Goal: Task Accomplishment & Management: Complete application form

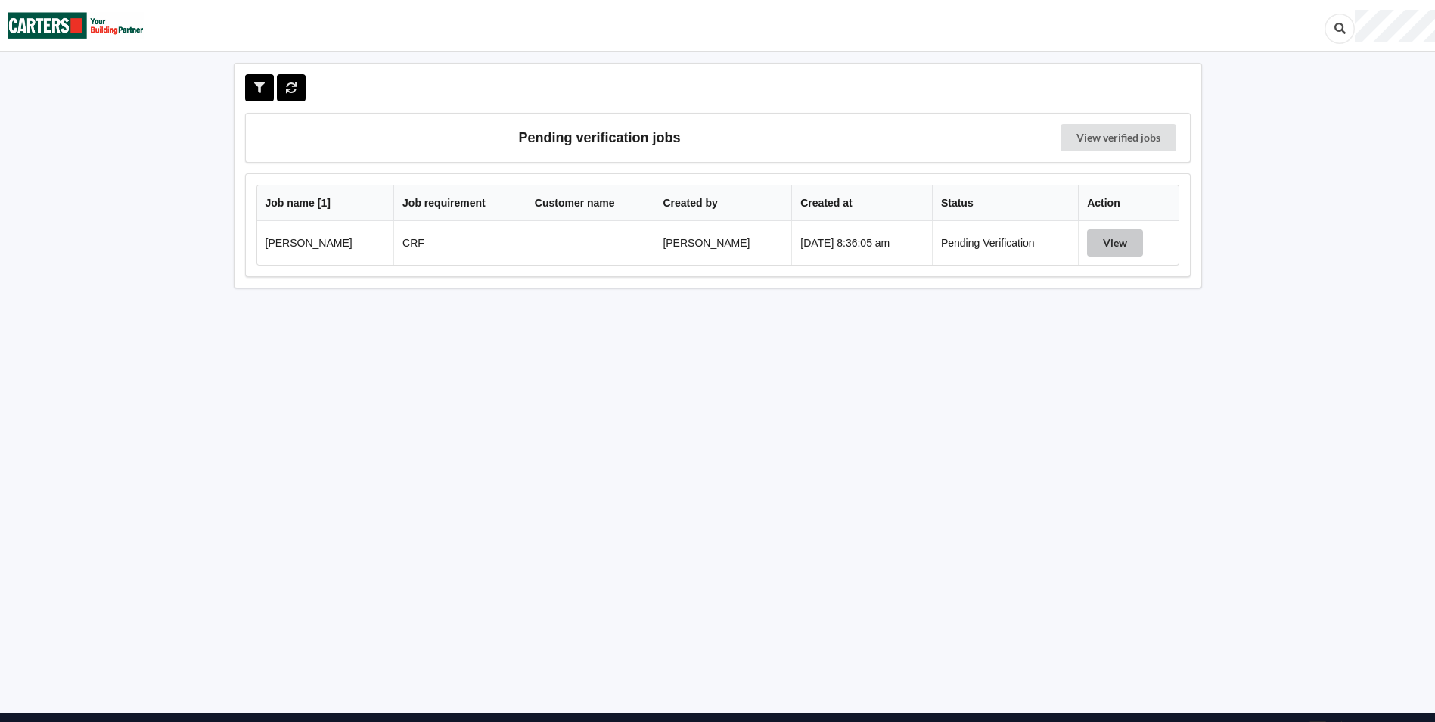
click at [1110, 244] on button "View" at bounding box center [1115, 242] width 56 height 27
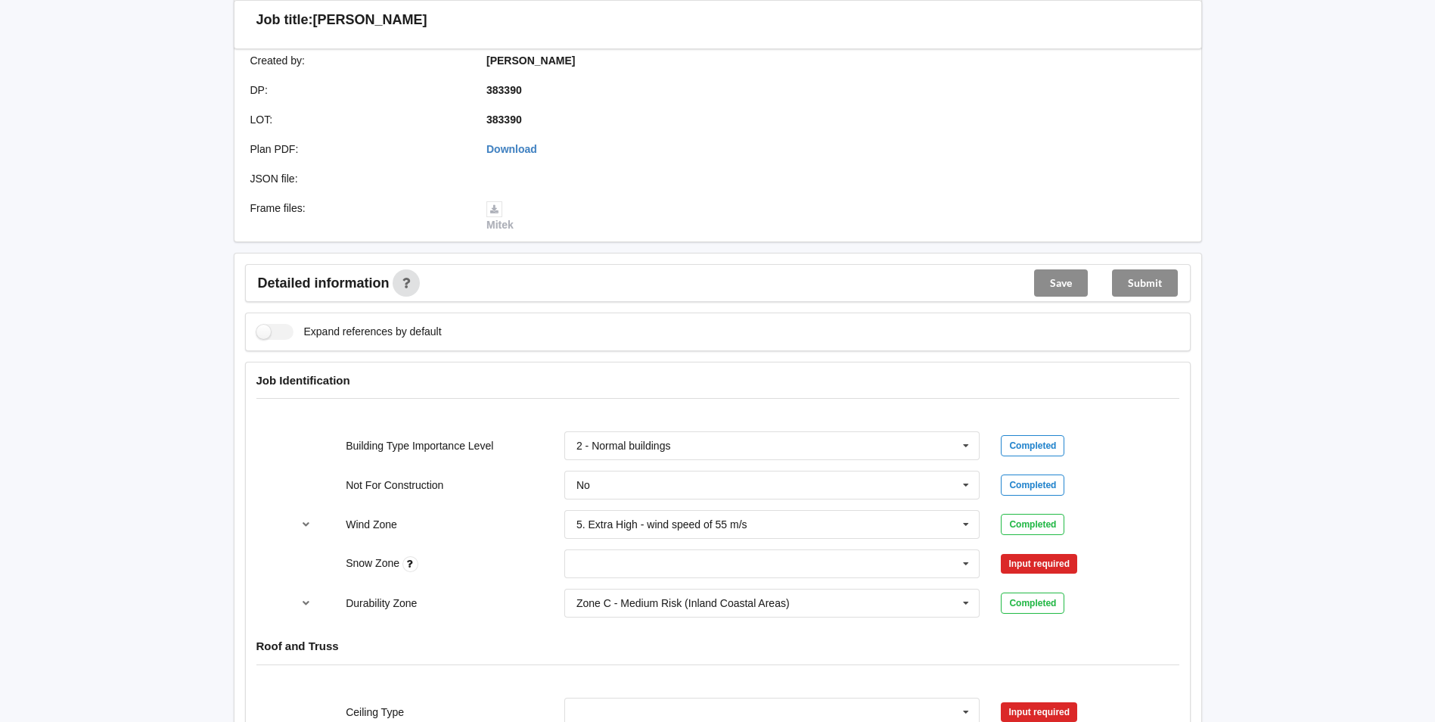
scroll to position [454, 0]
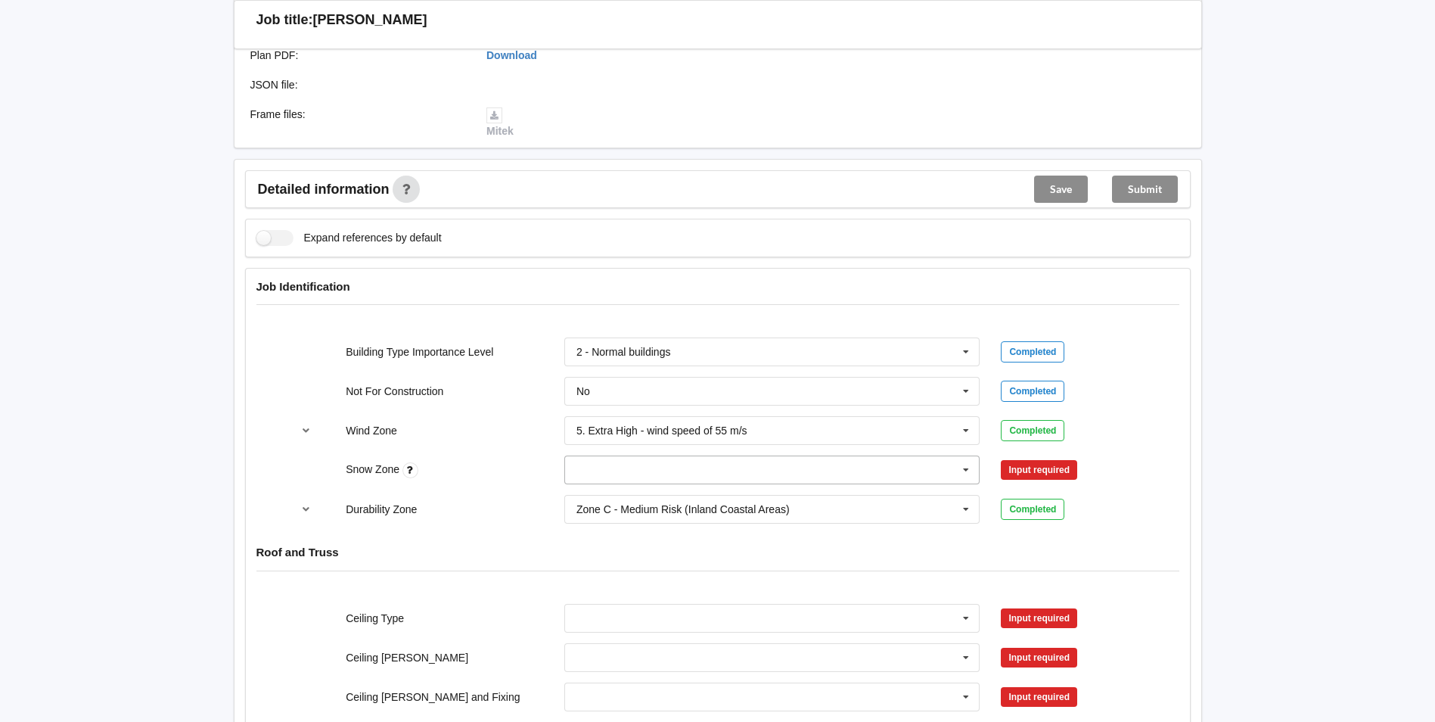
click at [969, 472] on icon at bounding box center [965, 470] width 23 height 28
click at [692, 518] on div "N1" at bounding box center [772, 525] width 414 height 28
click at [1025, 471] on button "Confirm input" at bounding box center [1046, 470] width 90 height 25
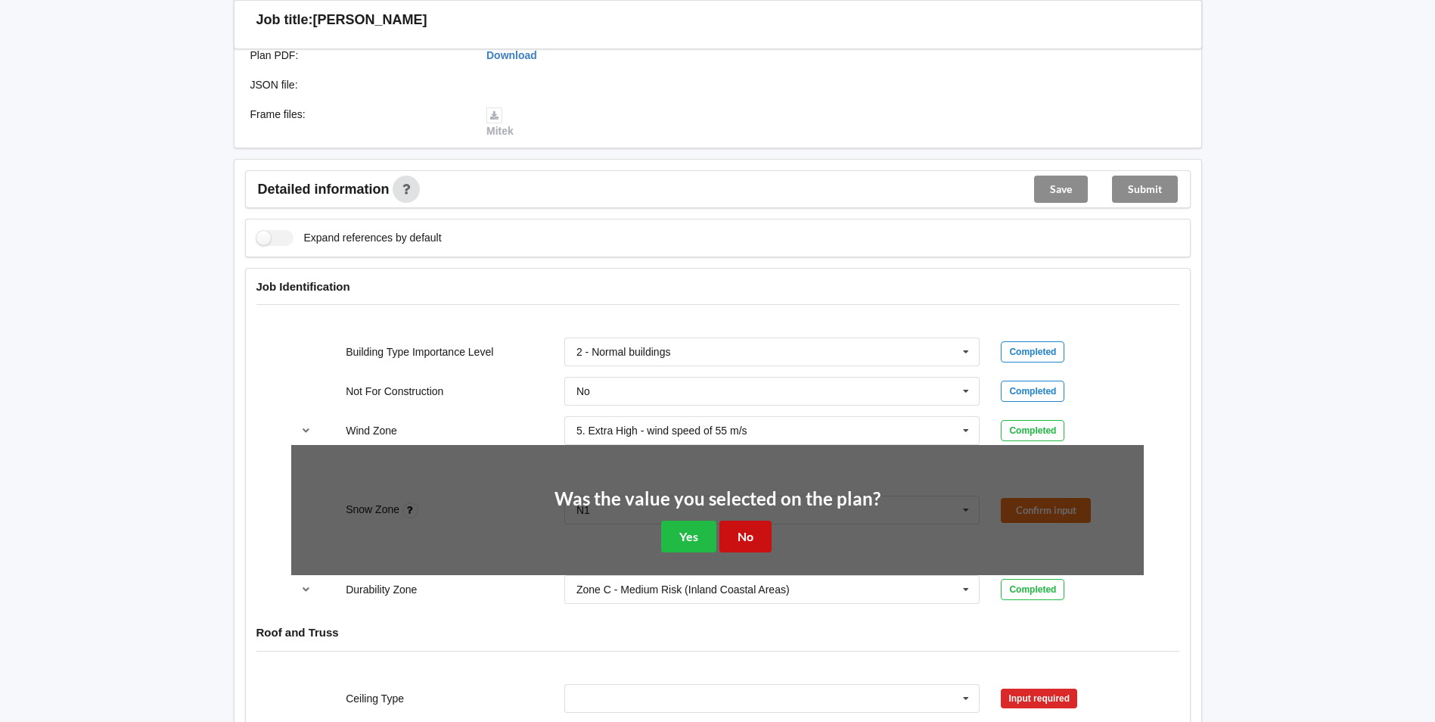
drag, startPoint x: 743, startPoint y: 538, endPoint x: 763, endPoint y: 531, distance: 20.8
click at [744, 538] on button "No" at bounding box center [745, 535] width 52 height 31
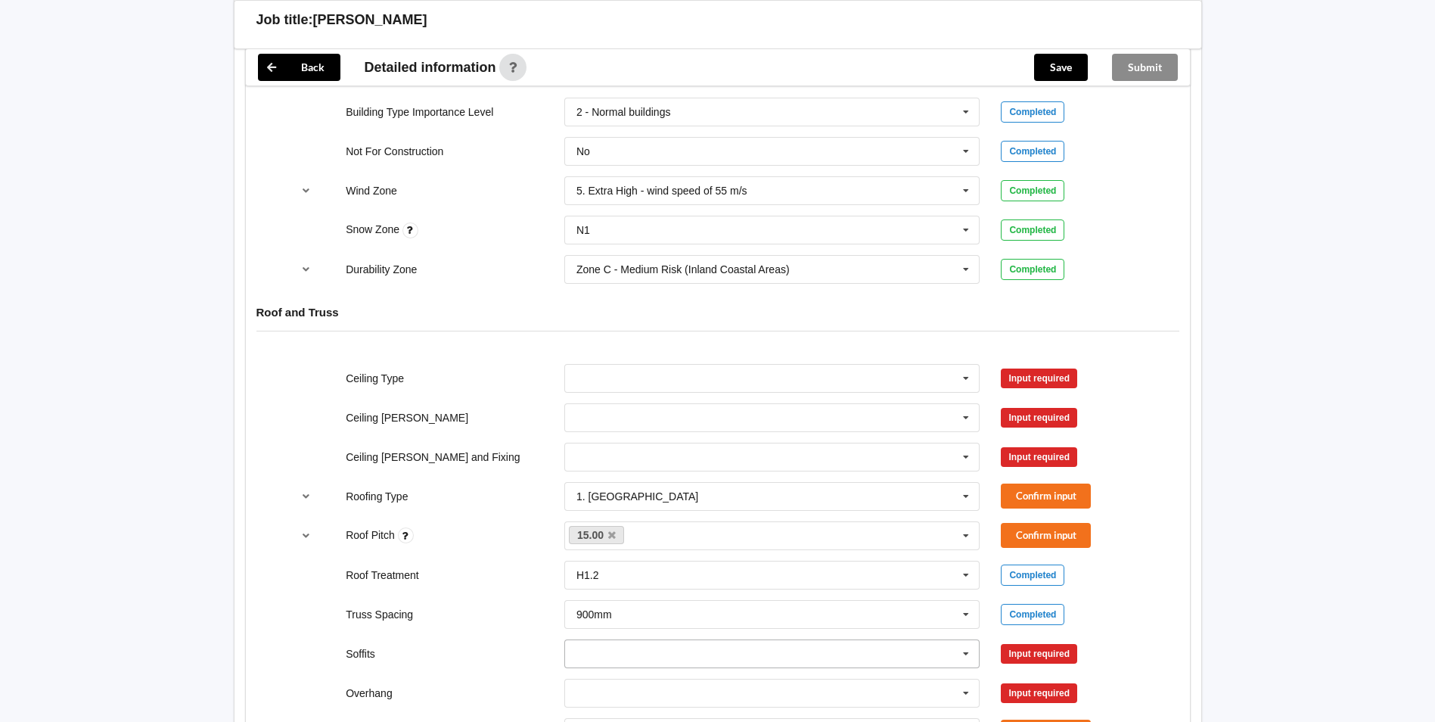
scroll to position [832, 0]
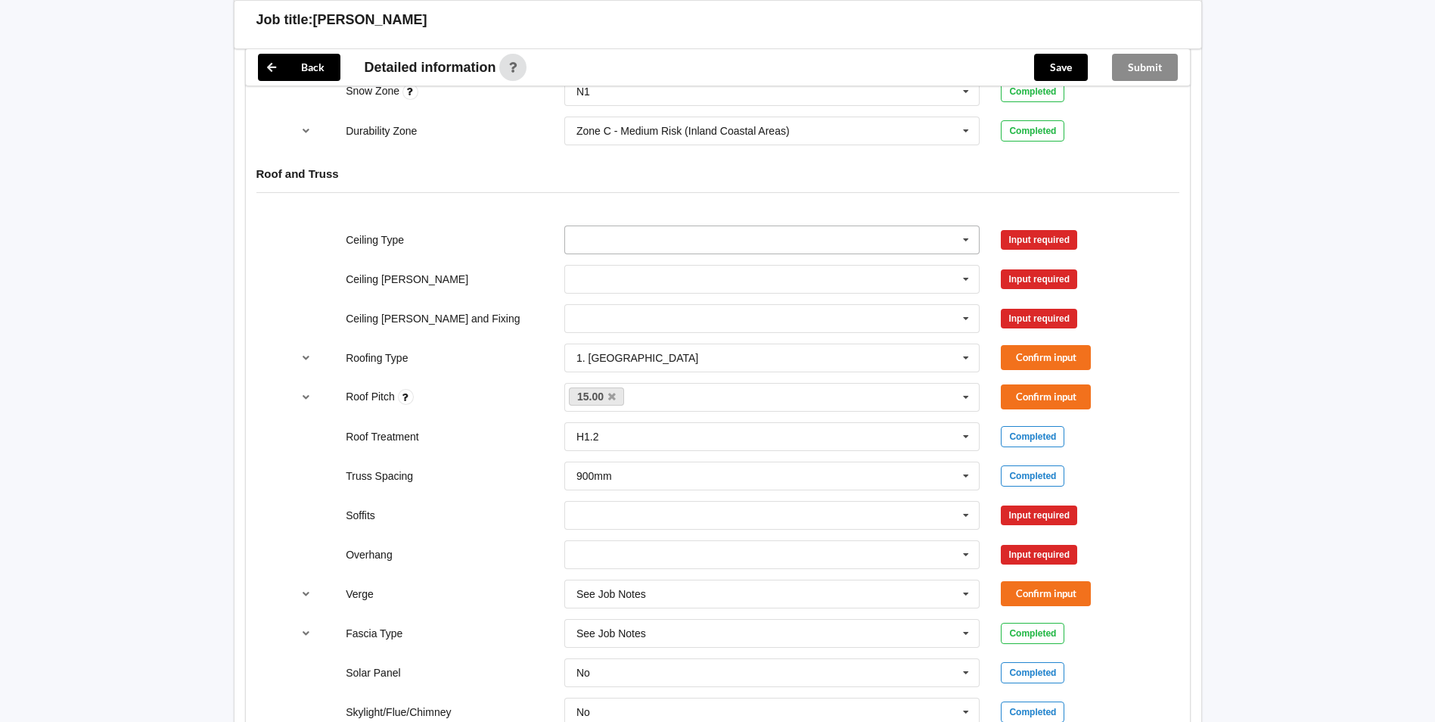
click at [961, 231] on icon at bounding box center [965, 240] width 23 height 28
drag, startPoint x: 637, startPoint y: 348, endPoint x: 762, endPoint y: 311, distance: 130.9
click at [637, 349] on div "13mm Gib" at bounding box center [772, 351] width 414 height 28
click at [1034, 243] on button "Confirm input" at bounding box center [1046, 239] width 90 height 25
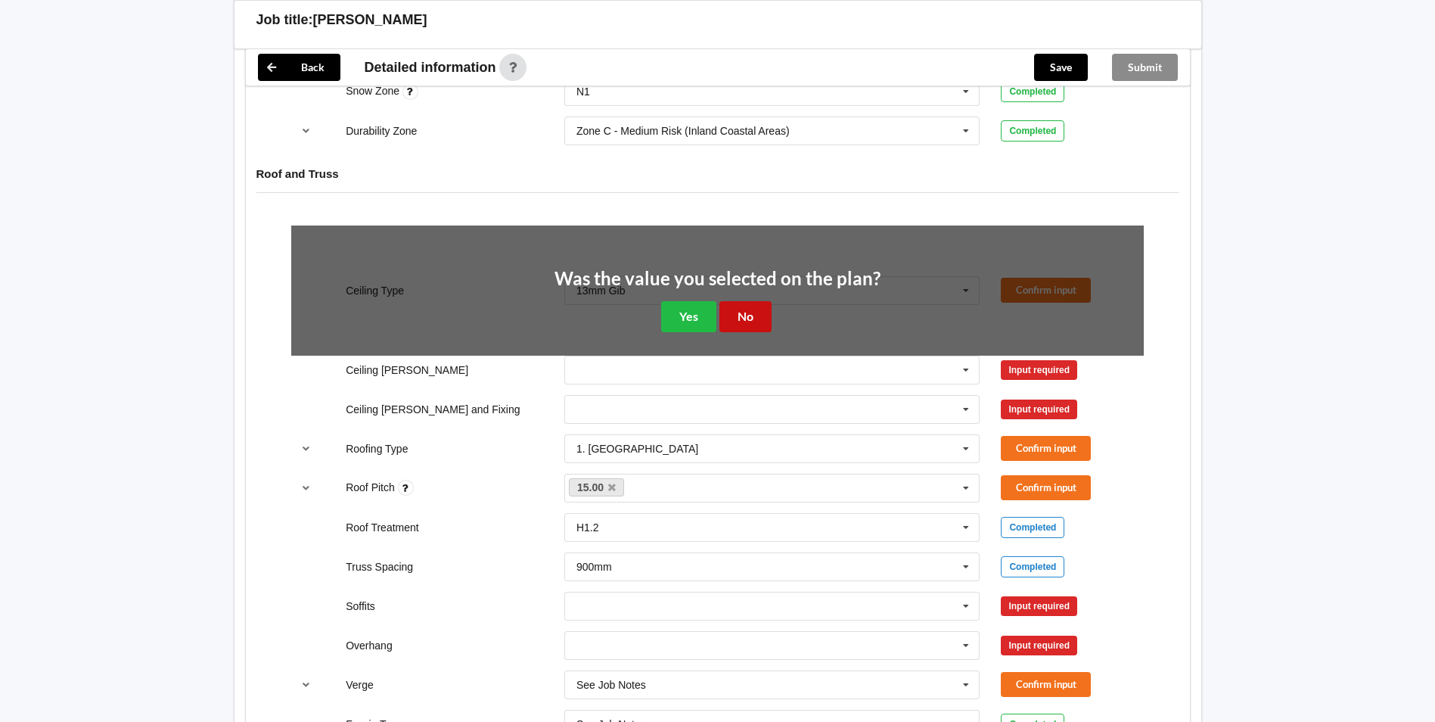
drag, startPoint x: 752, startPoint y: 320, endPoint x: 905, endPoint y: 337, distance: 154.5
click at [756, 320] on button "No" at bounding box center [745, 316] width 52 height 31
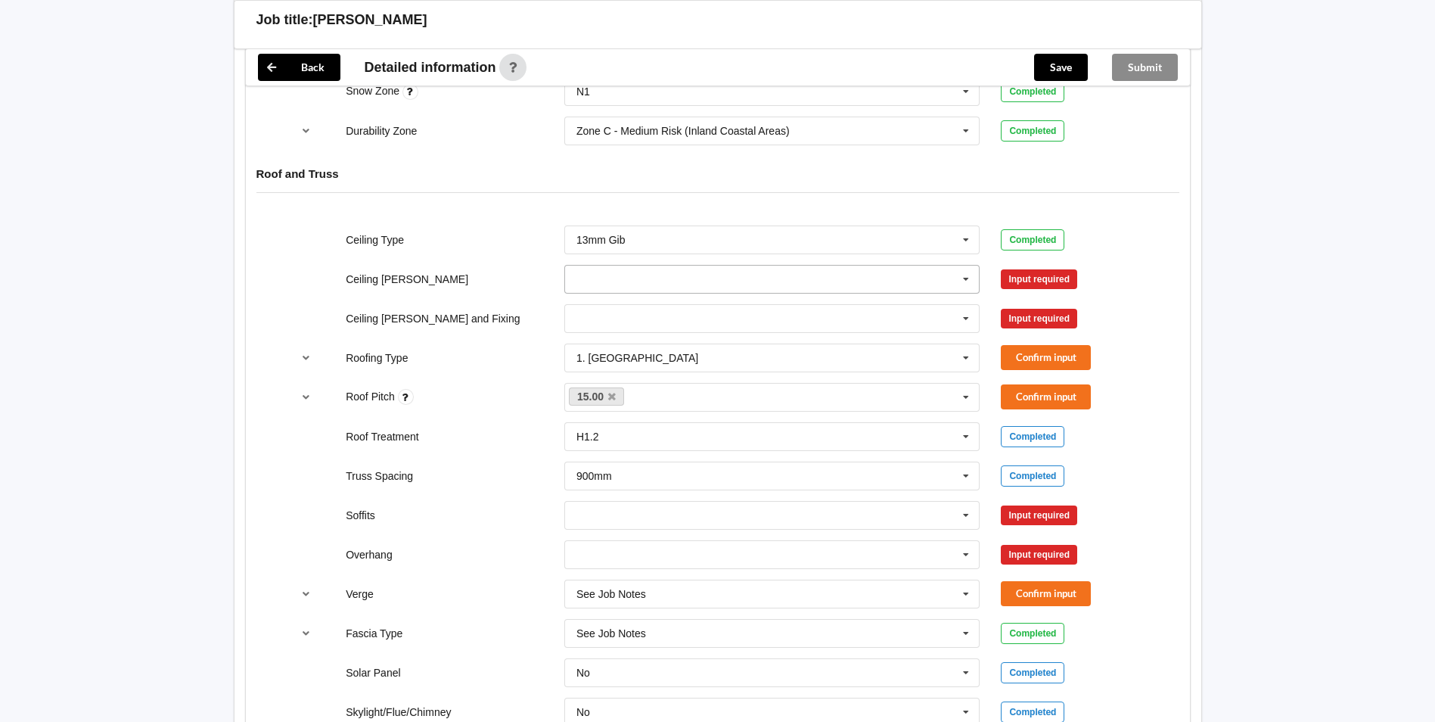
click at [973, 278] on icon at bounding box center [965, 279] width 23 height 28
click at [715, 367] on div "600mm" at bounding box center [772, 363] width 414 height 28
click at [1047, 269] on button "Confirm input" at bounding box center [1046, 278] width 90 height 25
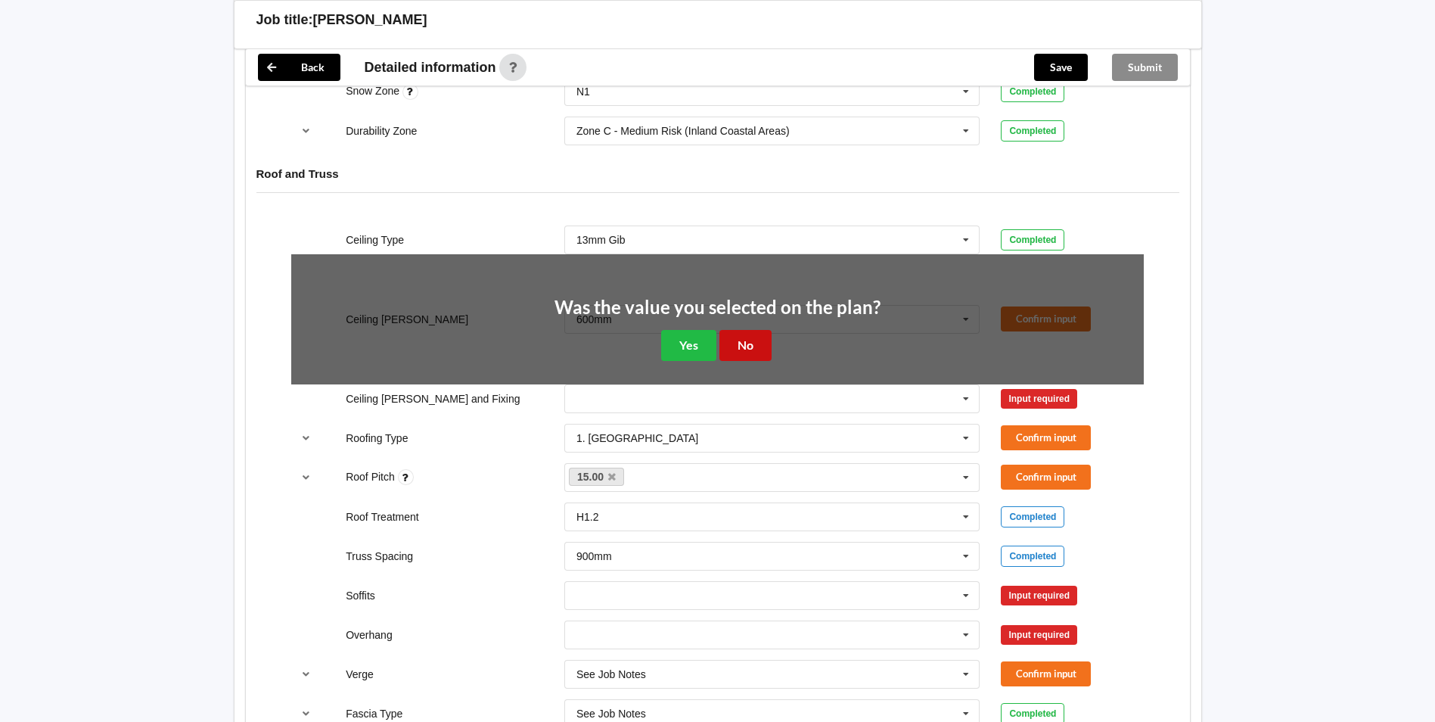
click at [739, 336] on button "No" at bounding box center [745, 345] width 52 height 31
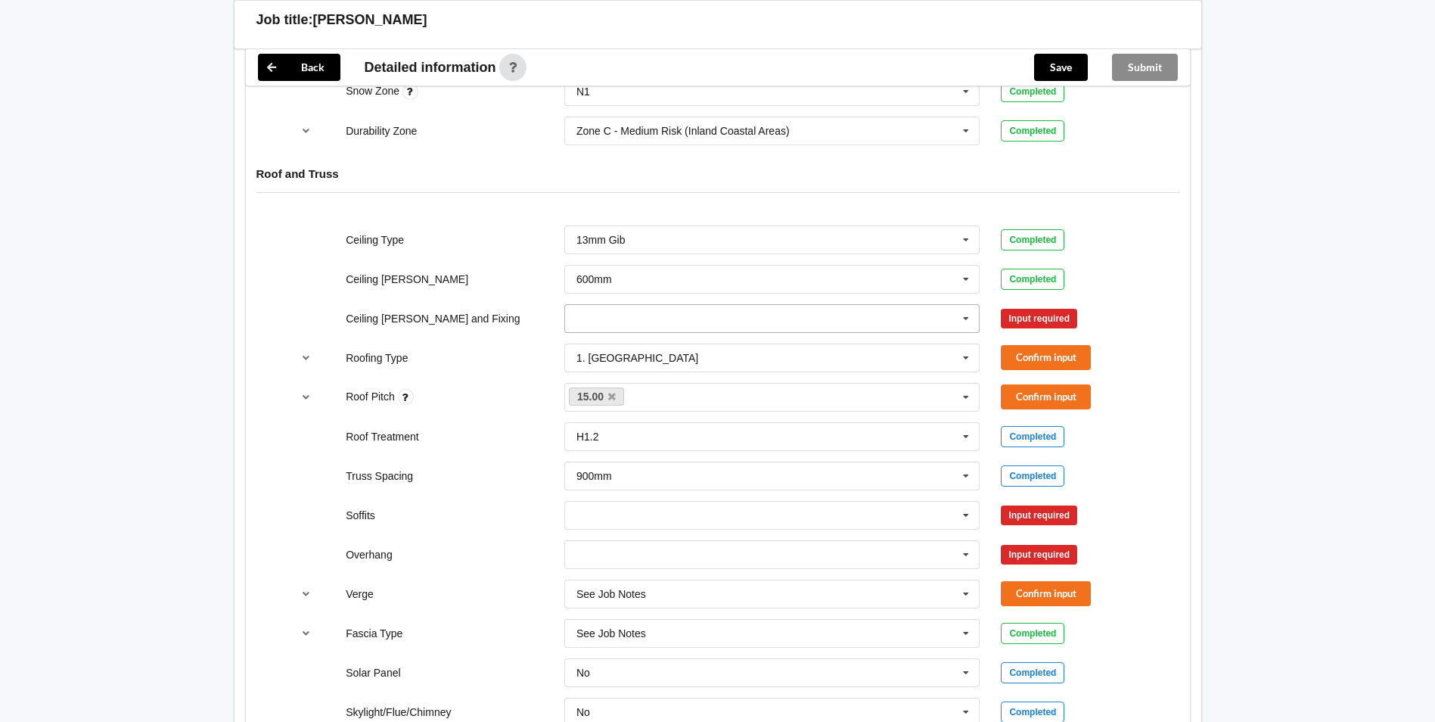
click at [973, 317] on icon at bounding box center [965, 319] width 23 height 28
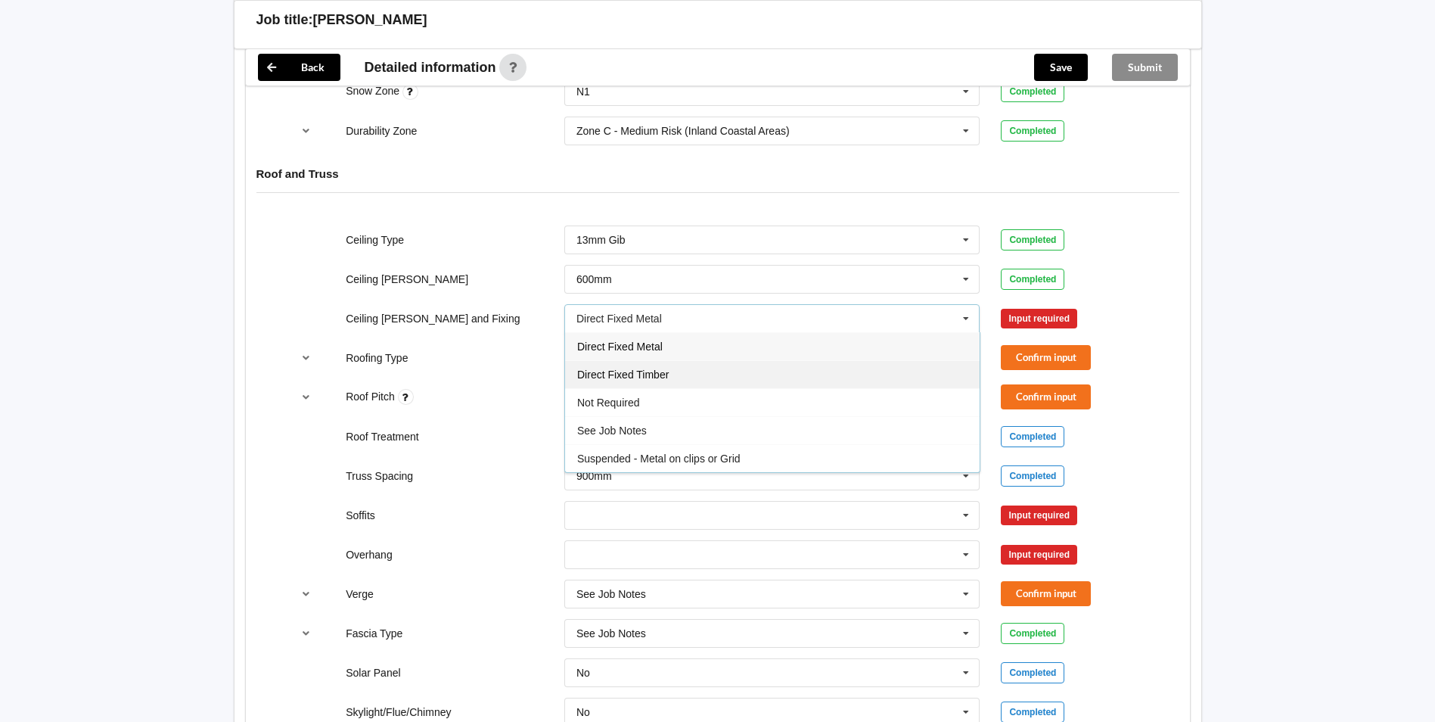
click at [710, 370] on div "Direct Fixed Timber" at bounding box center [772, 374] width 414 height 28
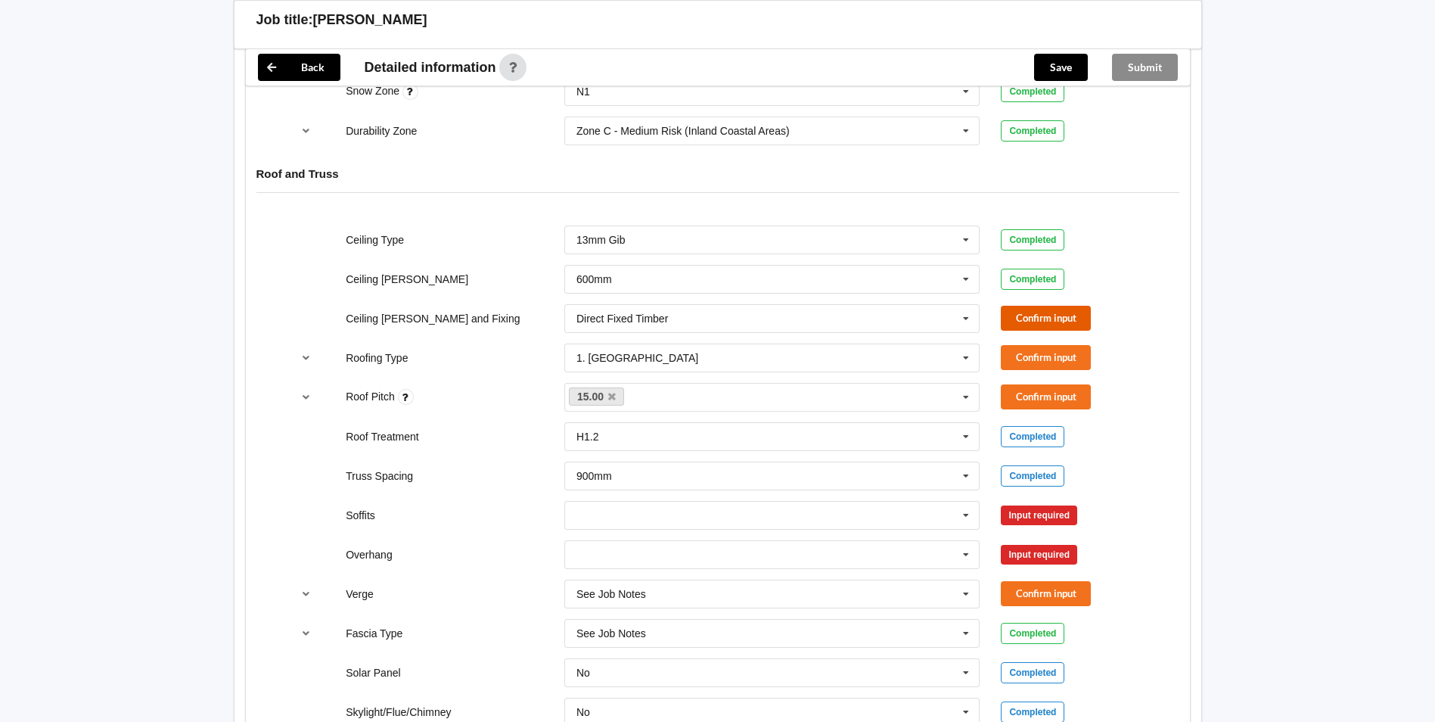
click at [1014, 315] on button "Confirm input" at bounding box center [1046, 318] width 90 height 25
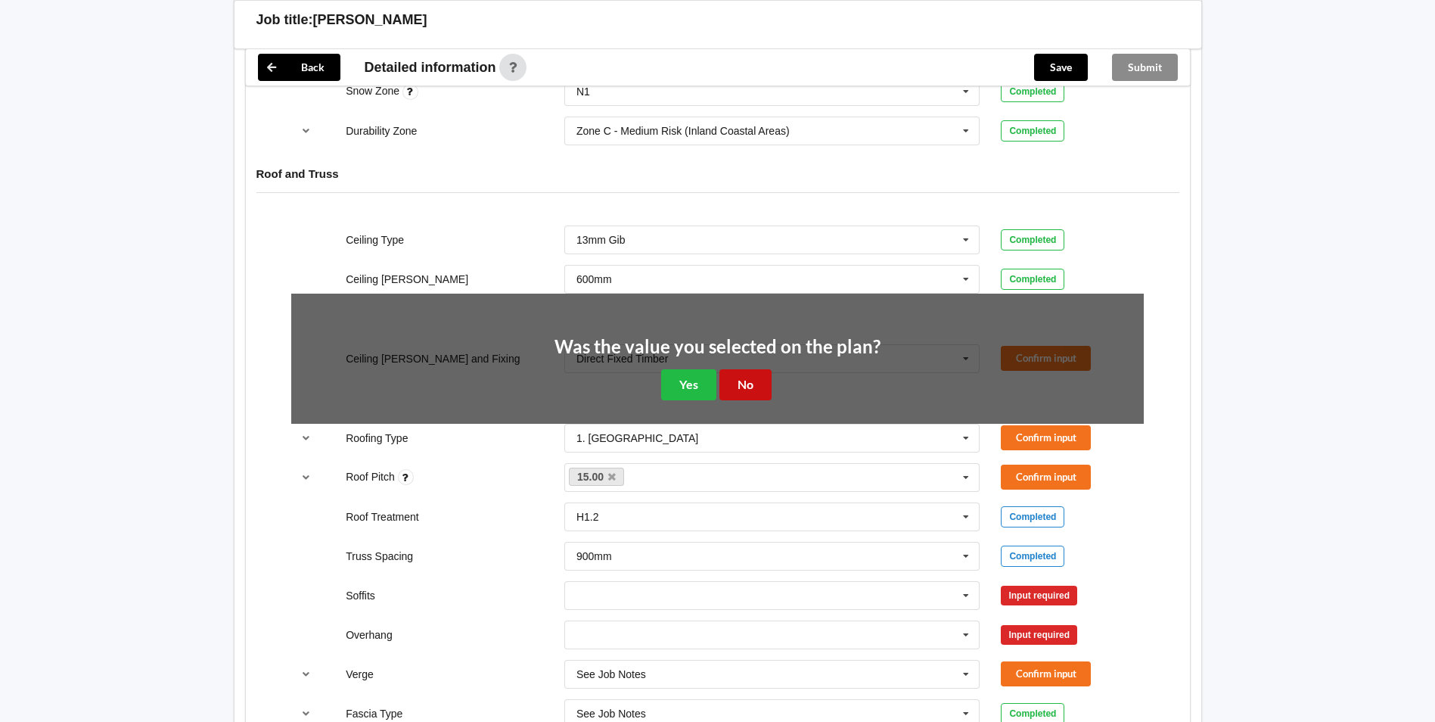
click at [753, 384] on button "No" at bounding box center [745, 384] width 52 height 31
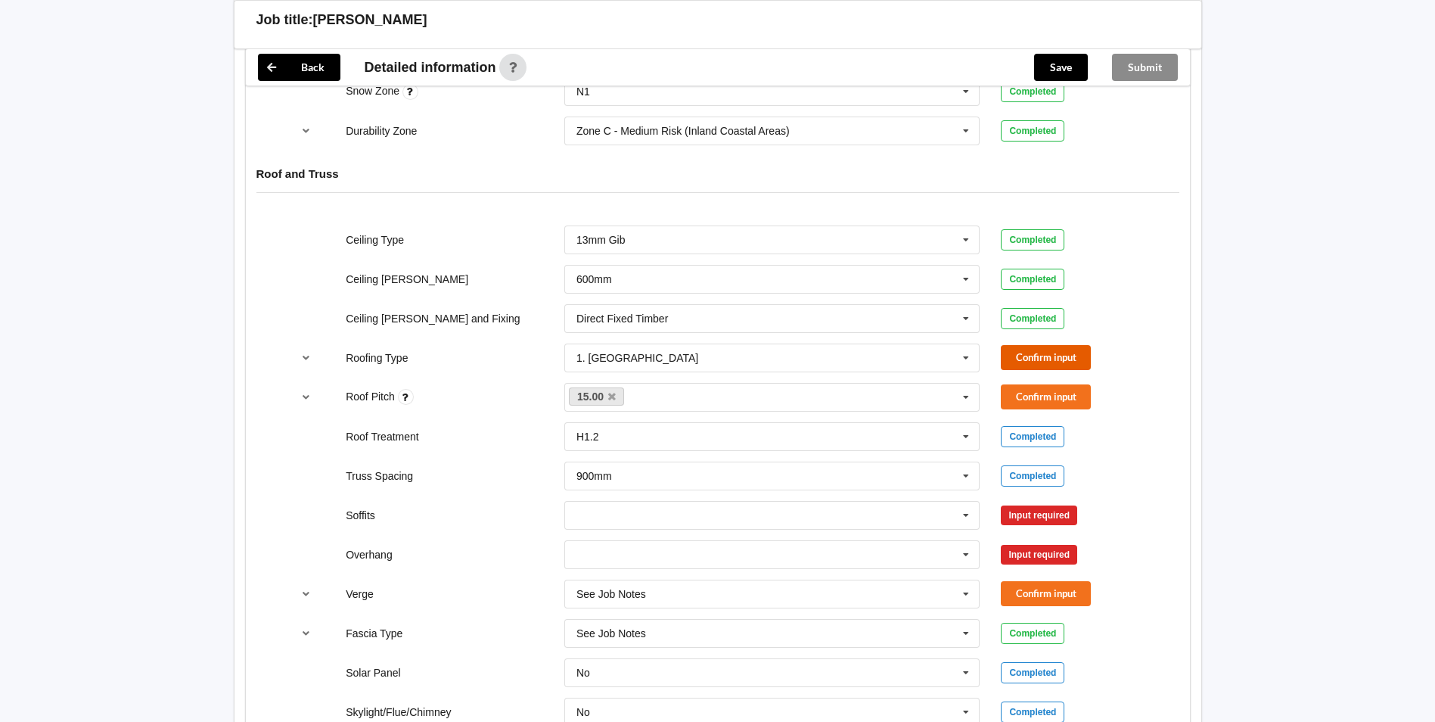
click at [1032, 357] on button "Confirm input" at bounding box center [1046, 357] width 90 height 25
click at [1026, 394] on button "Confirm input" at bounding box center [1046, 396] width 90 height 25
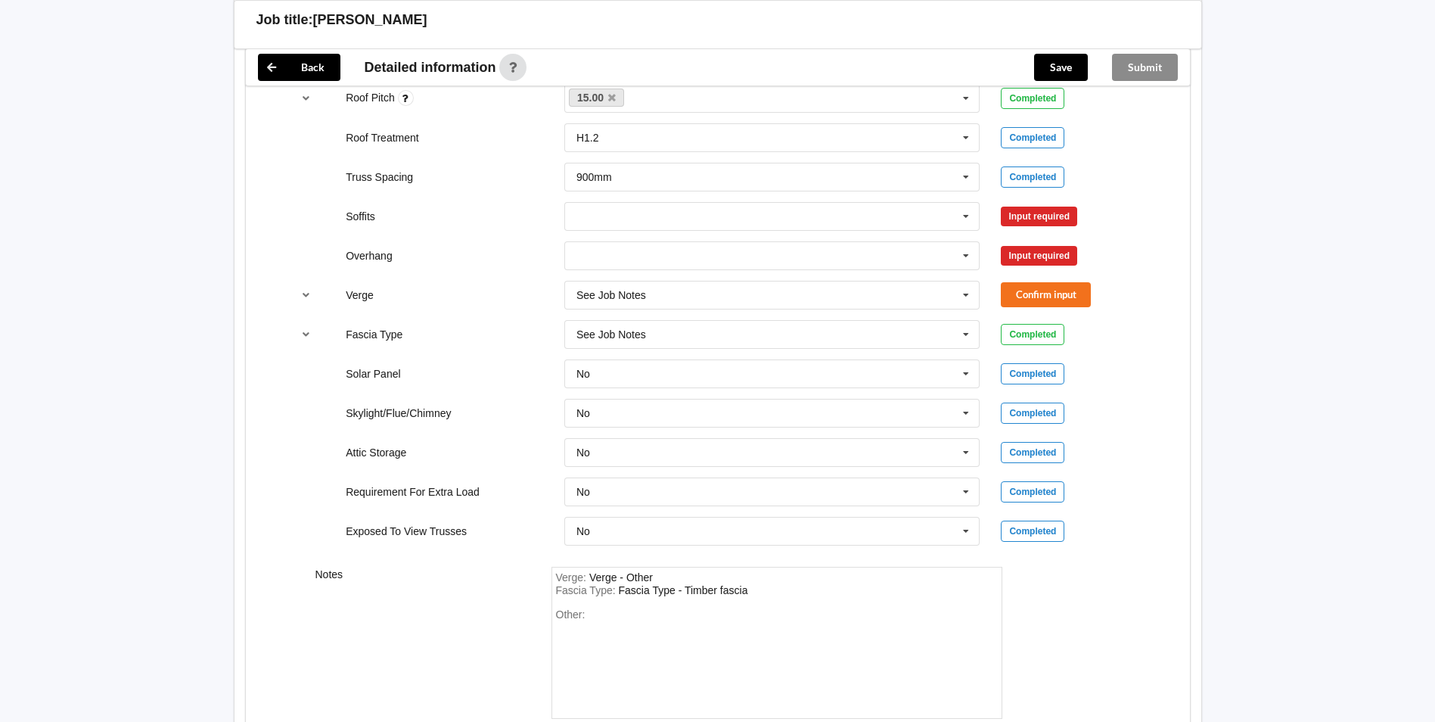
scroll to position [1134, 0]
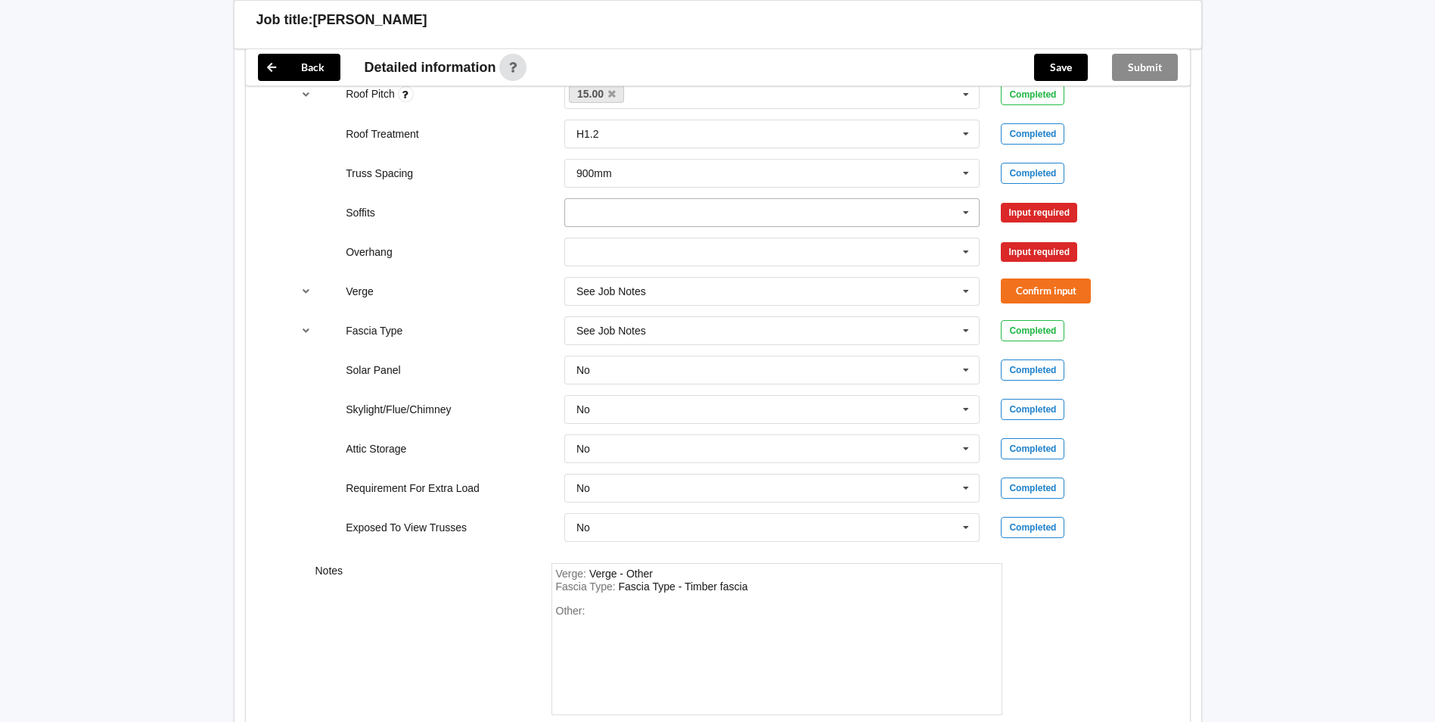
click at [970, 208] on icon at bounding box center [965, 213] width 23 height 28
click at [707, 244] on div "Boxed" at bounding box center [772, 240] width 414 height 28
click at [1038, 210] on button "Confirm input" at bounding box center [1046, 212] width 90 height 25
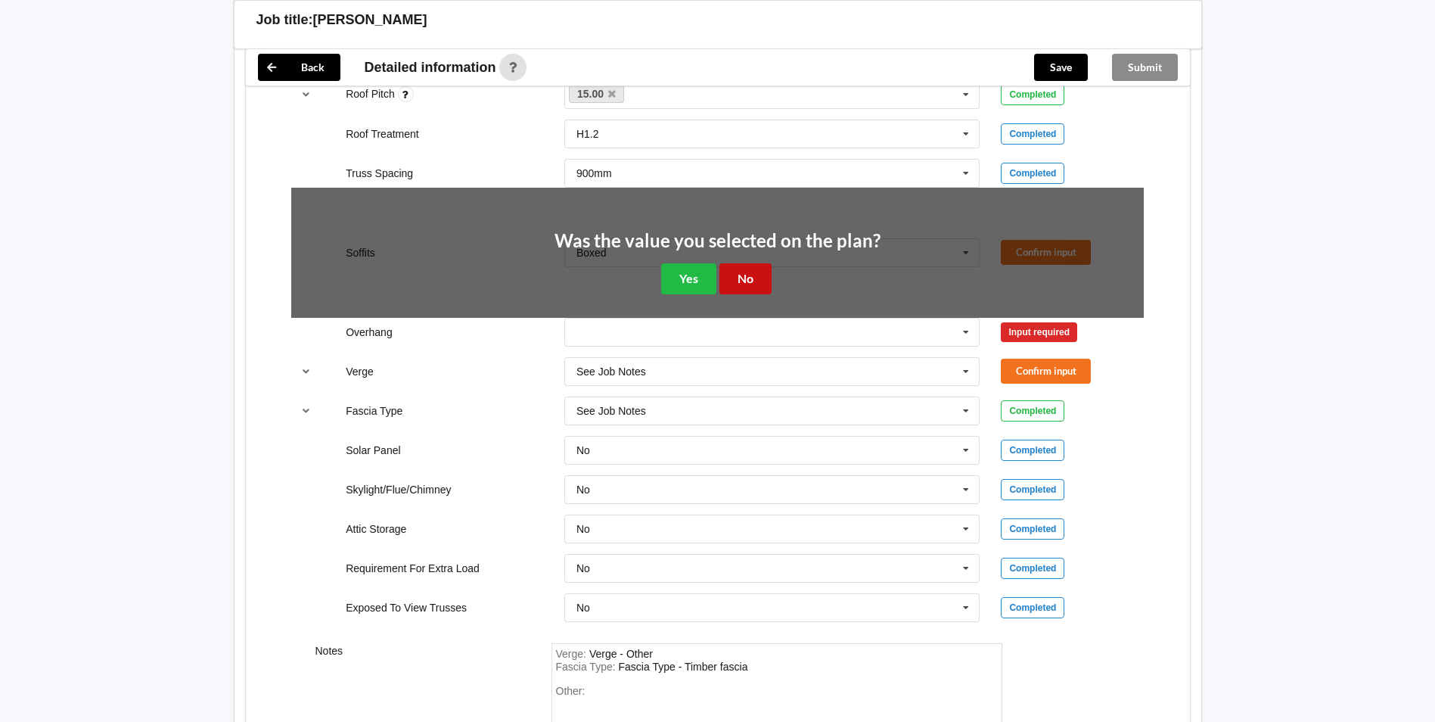
click at [735, 287] on button "No" at bounding box center [745, 278] width 52 height 31
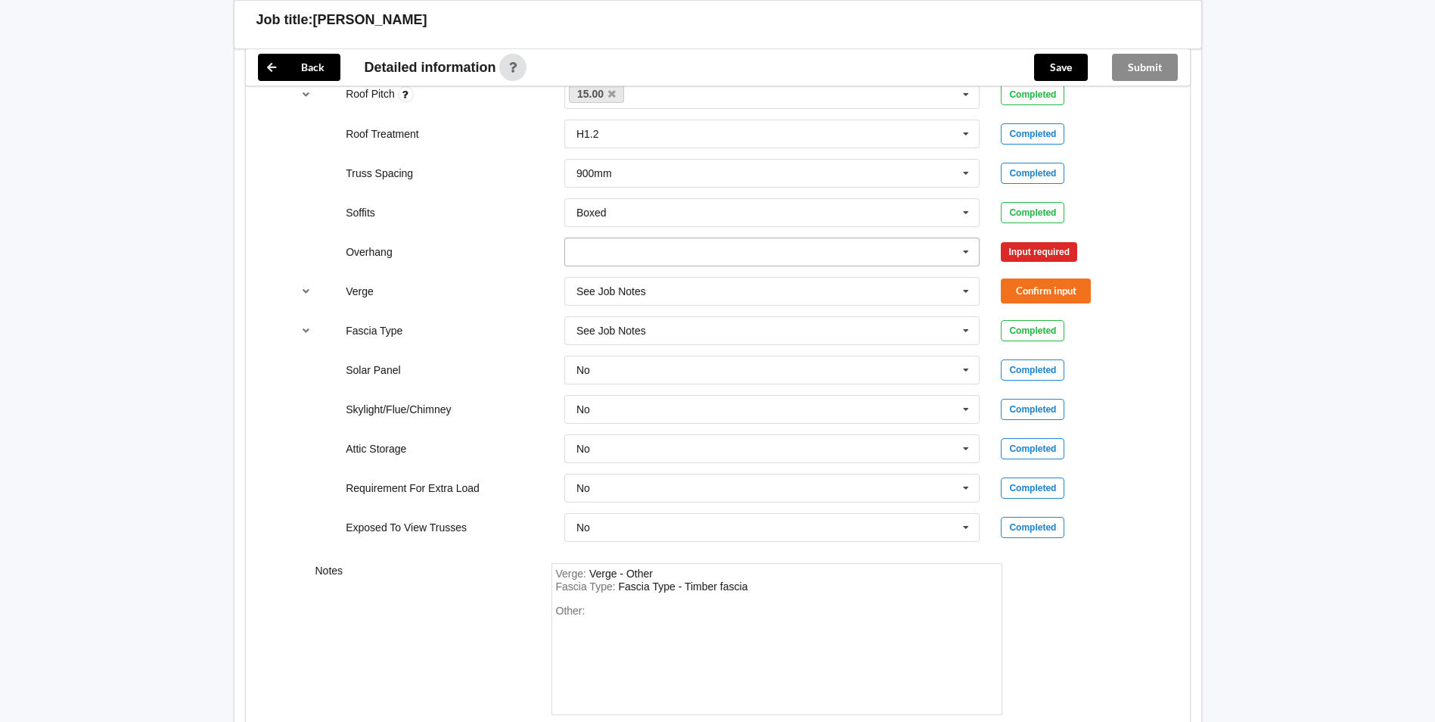
click at [970, 249] on icon at bounding box center [965, 252] width 23 height 28
drag, startPoint x: 737, startPoint y: 386, endPoint x: 806, endPoint y: 371, distance: 70.6
click at [738, 386] on div "Multiple Values – See As Per Plan" at bounding box center [772, 391] width 414 height 28
click at [1013, 257] on button "Confirm input" at bounding box center [1046, 251] width 90 height 25
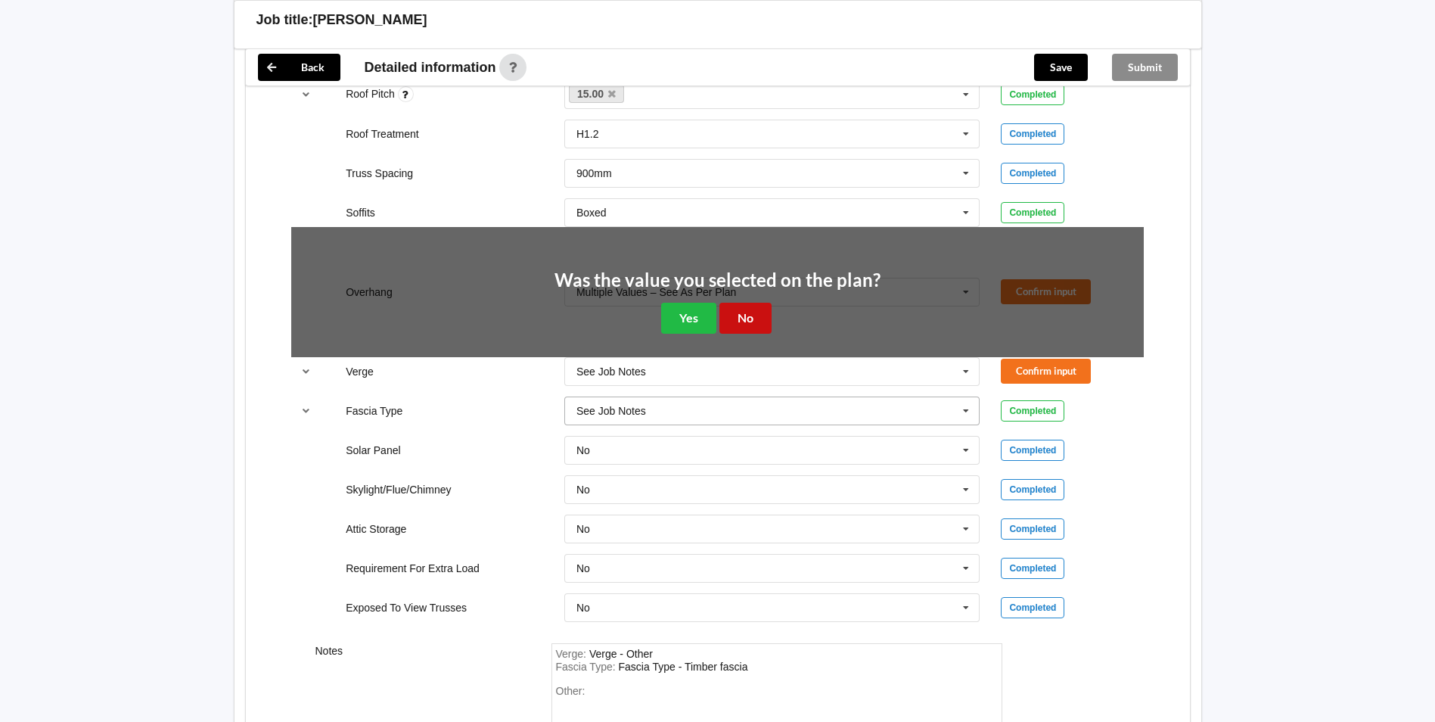
drag, startPoint x: 757, startPoint y: 319, endPoint x: 768, endPoint y: 317, distance: 10.8
click at [761, 318] on button "No" at bounding box center [745, 318] width 52 height 31
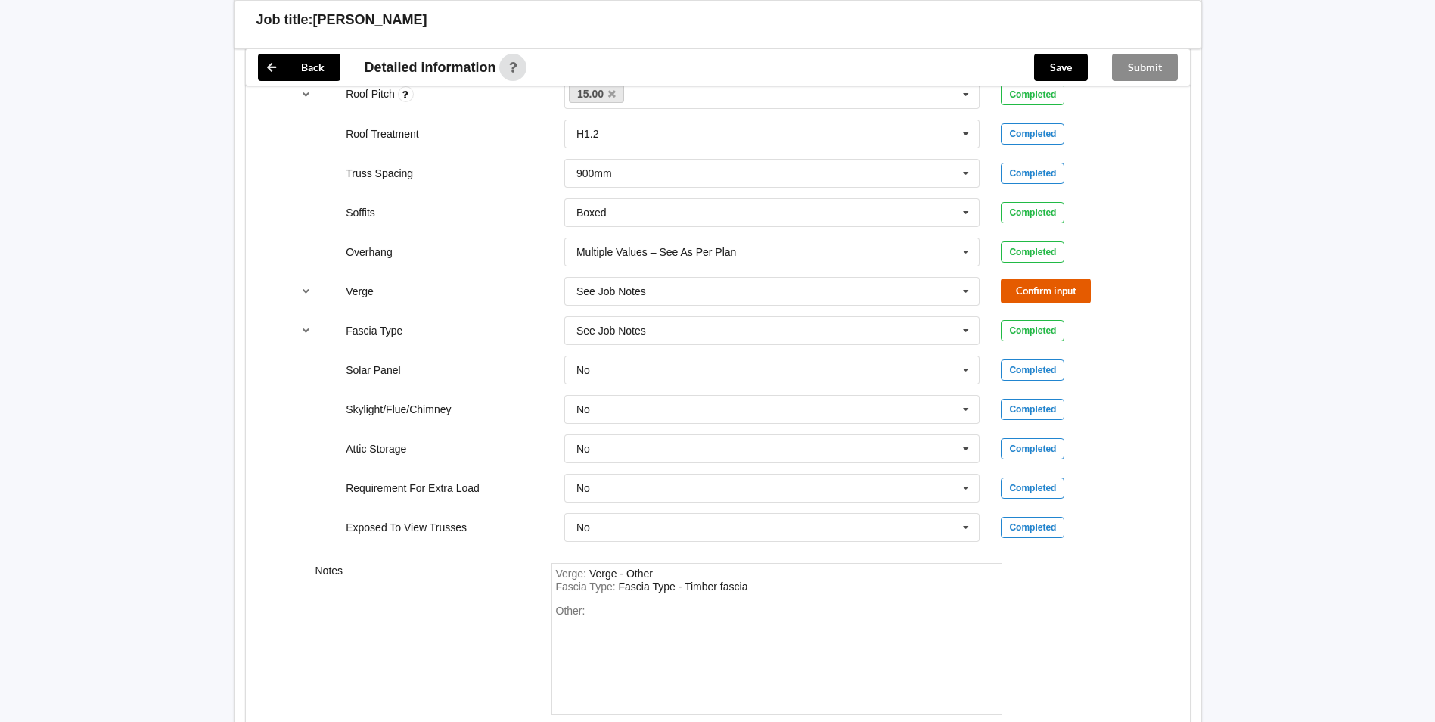
click at [1029, 287] on button "Confirm input" at bounding box center [1046, 290] width 90 height 25
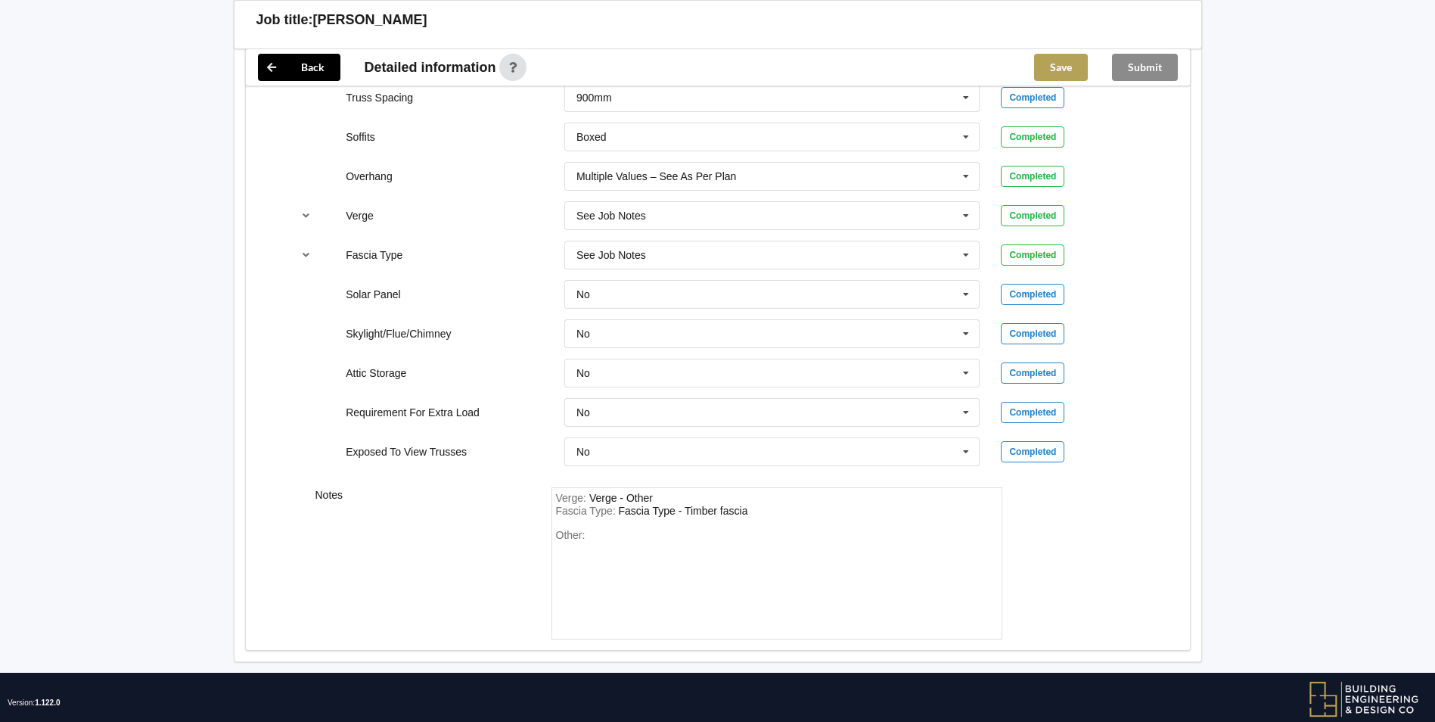
click at [1063, 59] on button "Save" at bounding box center [1061, 67] width 54 height 27
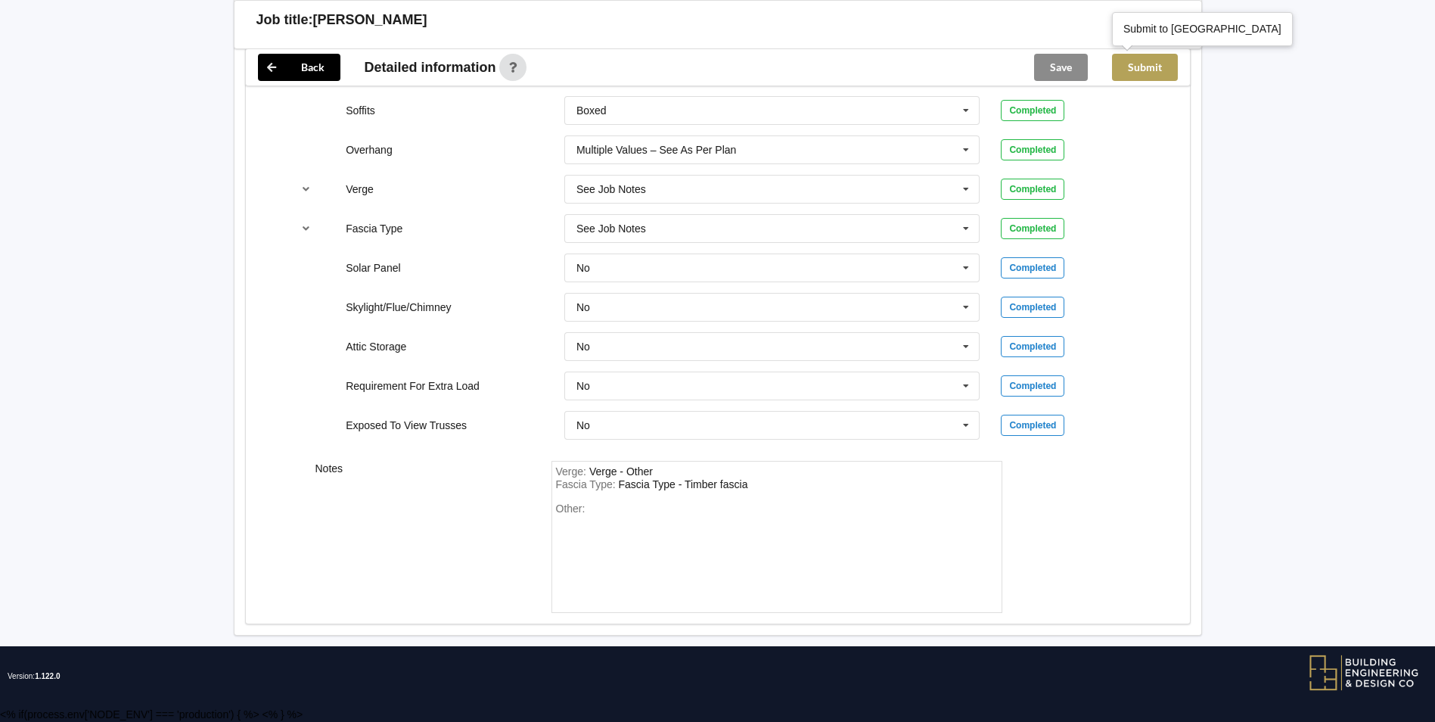
click at [1154, 66] on button "Submit" at bounding box center [1145, 67] width 66 height 27
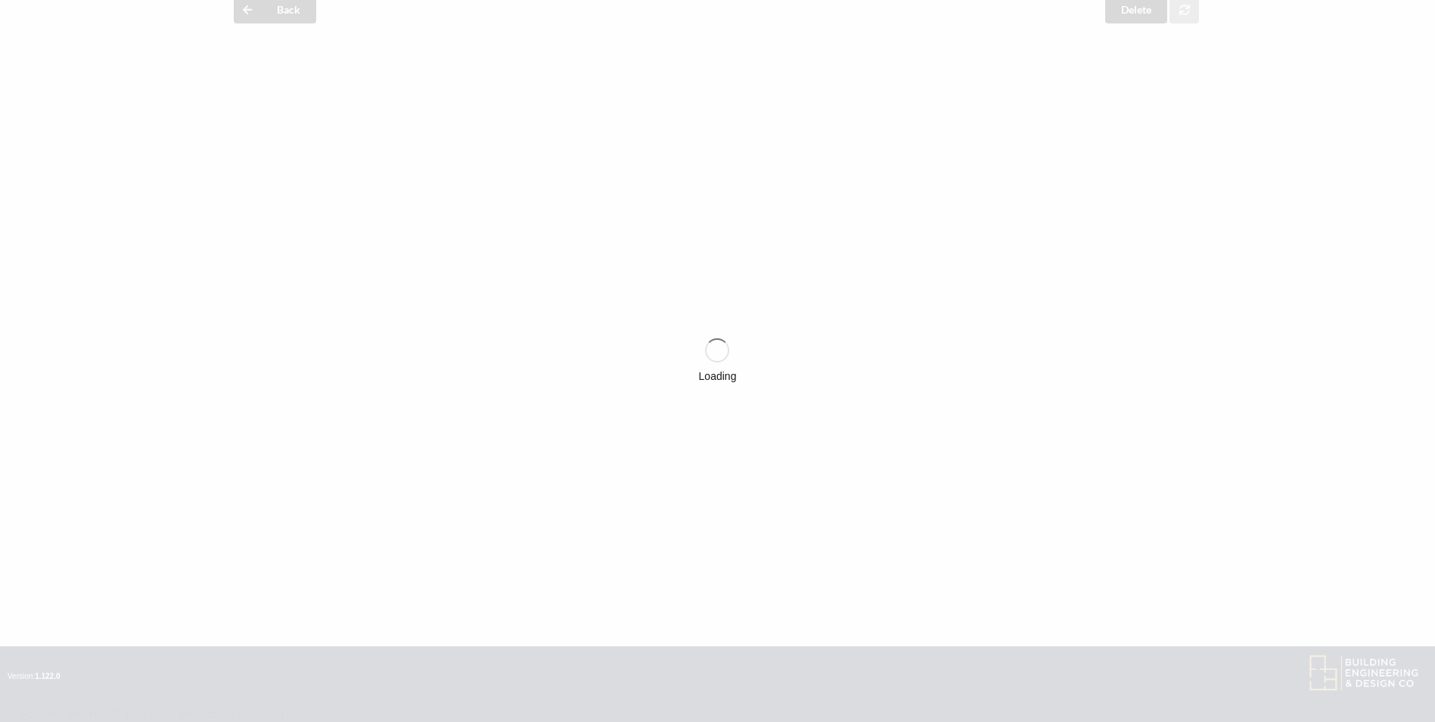
scroll to position [1167, 0]
